Goal: Use online tool/utility: Utilize a website feature to perform a specific function

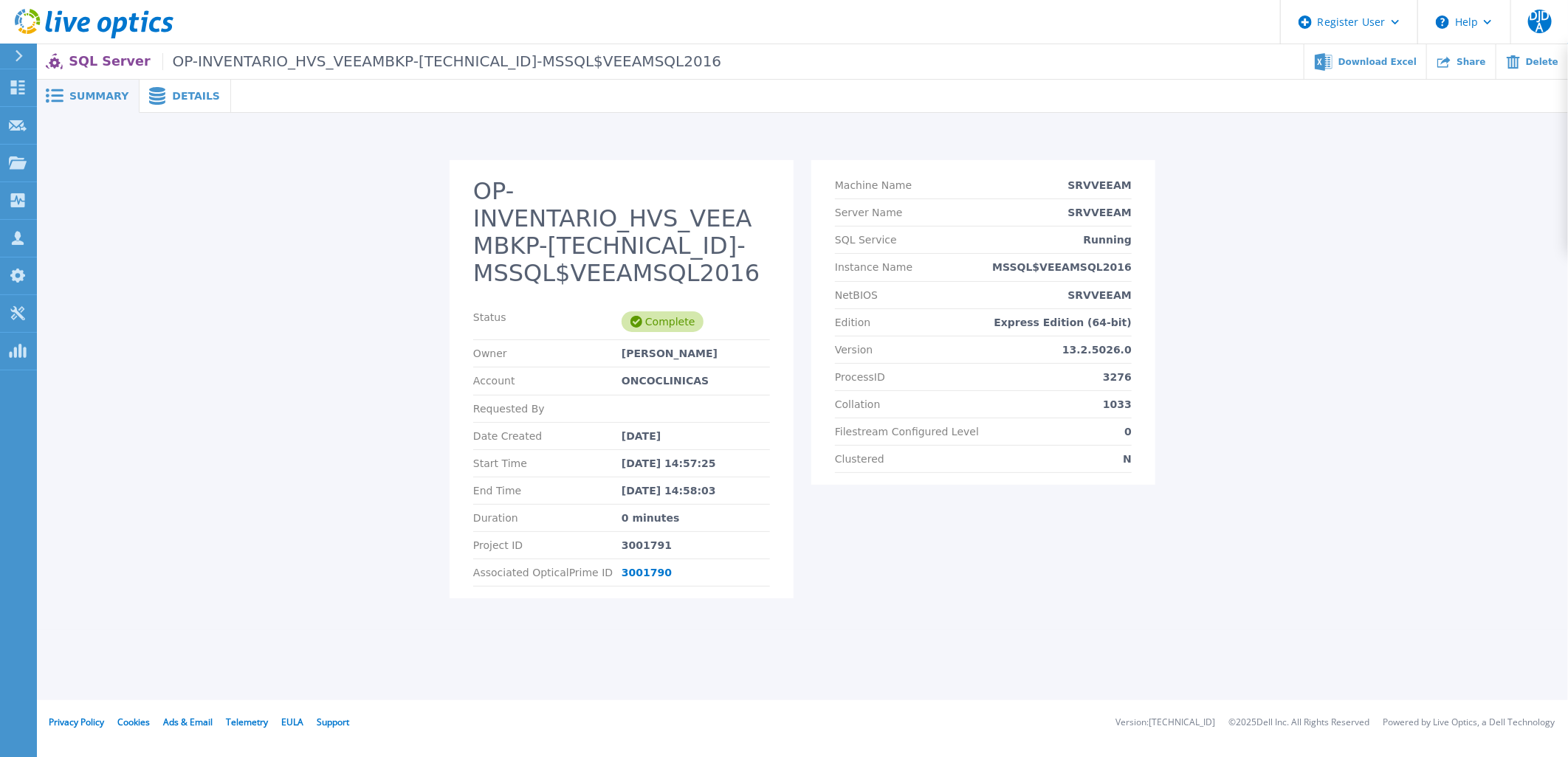
click at [172, 99] on span "Details" at bounding box center [195, 95] width 48 height 10
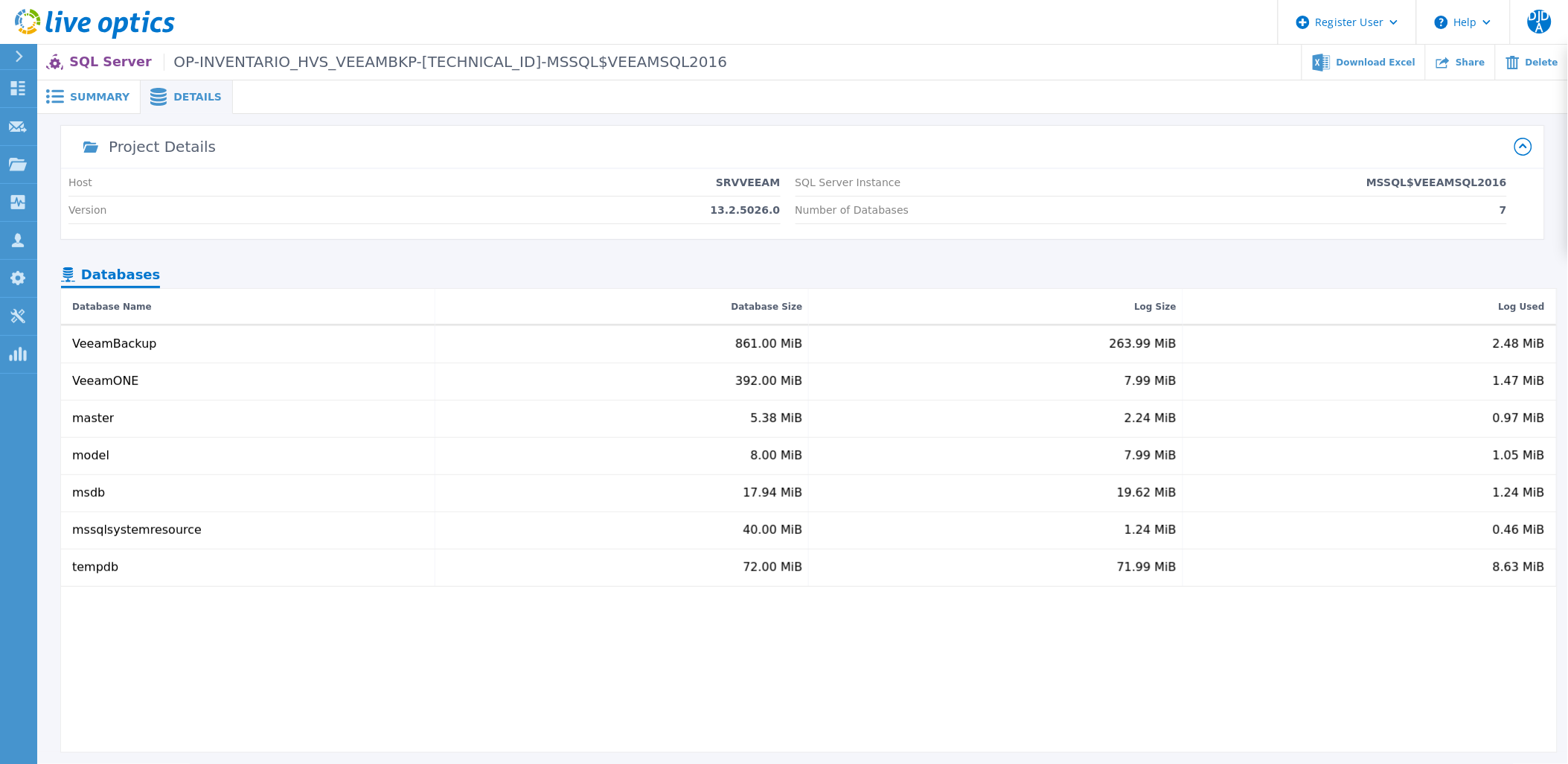
click at [112, 95] on span "Summary" at bounding box center [99, 96] width 59 height 10
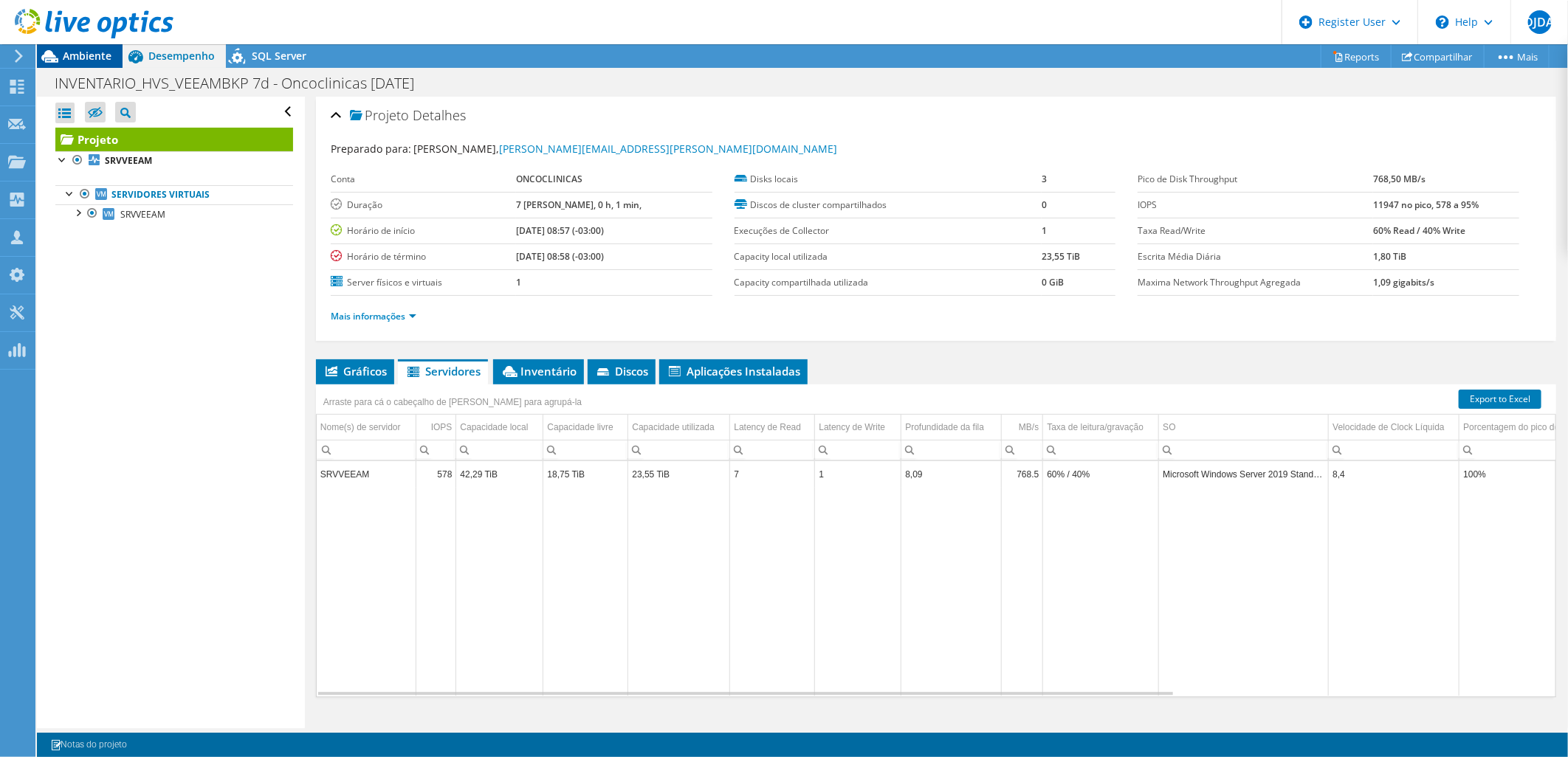
click at [104, 53] on span "Ambiente" at bounding box center [87, 55] width 49 height 14
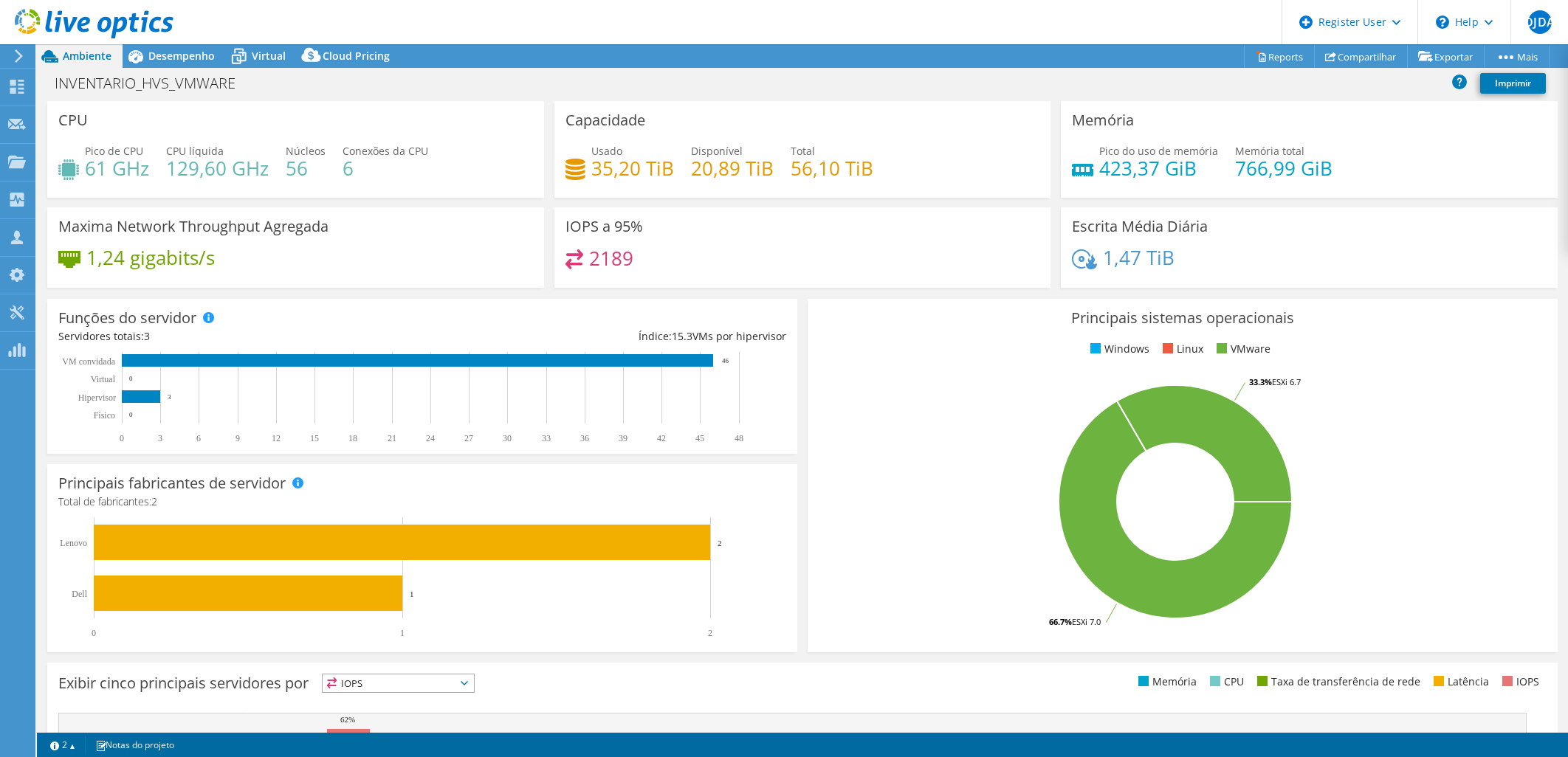
select select "USD"
